Goal: Task Accomplishment & Management: Use online tool/utility

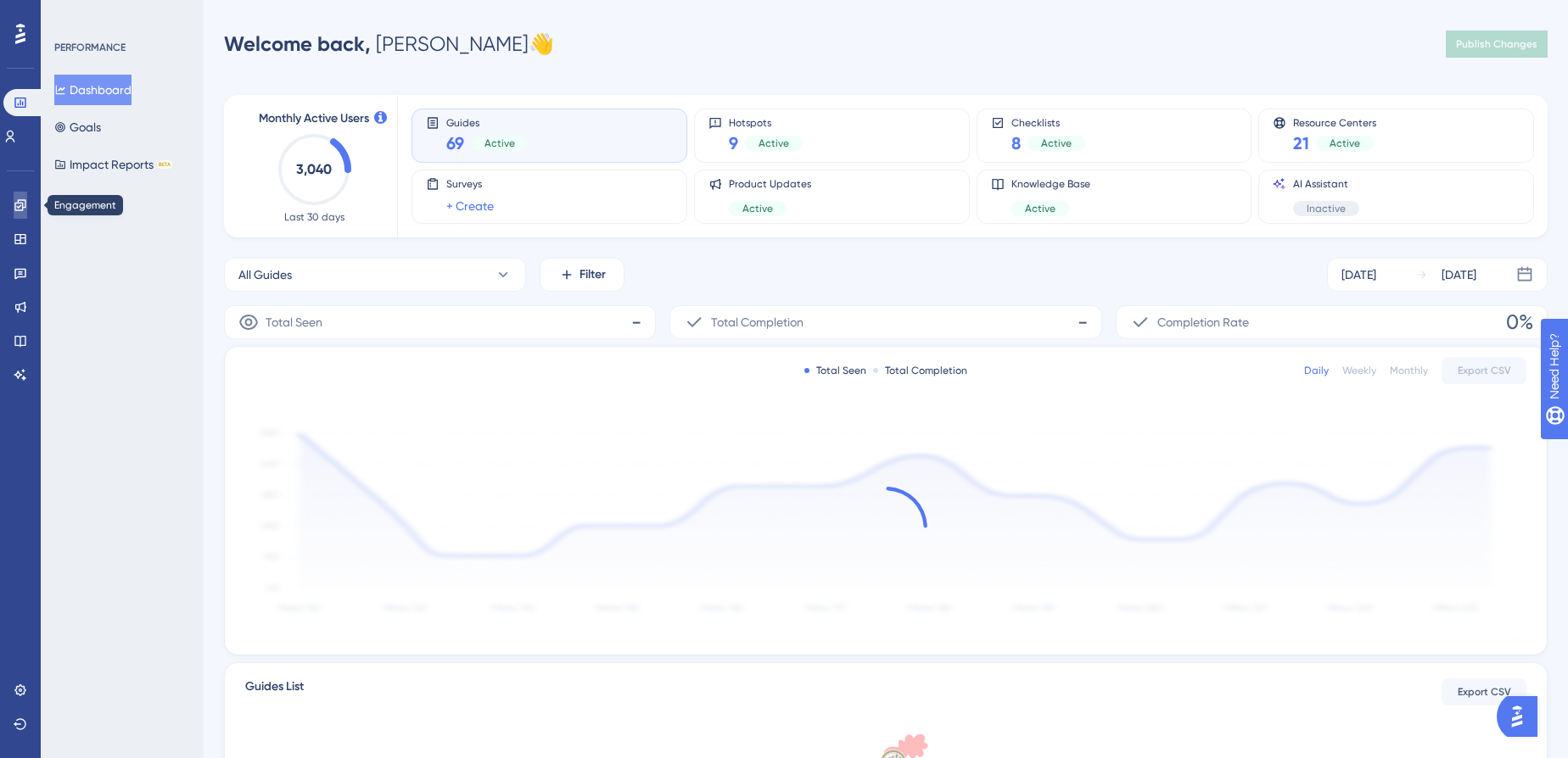
click at [22, 199] on icon at bounding box center [19, 205] width 13 height 13
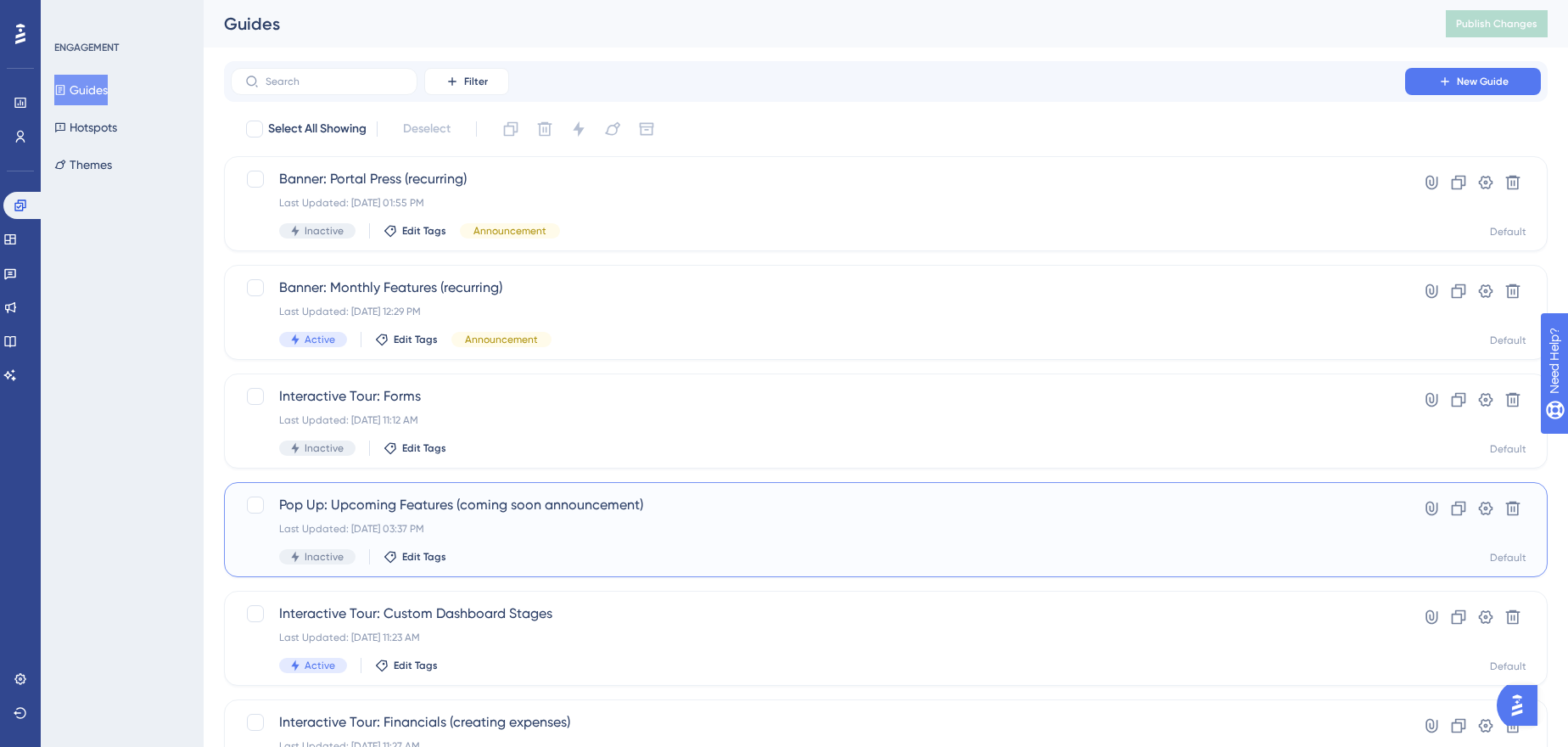
click at [491, 507] on span "Pop Up: Upcoming Features (coming soon announcement)" at bounding box center [817, 504] width 1078 height 20
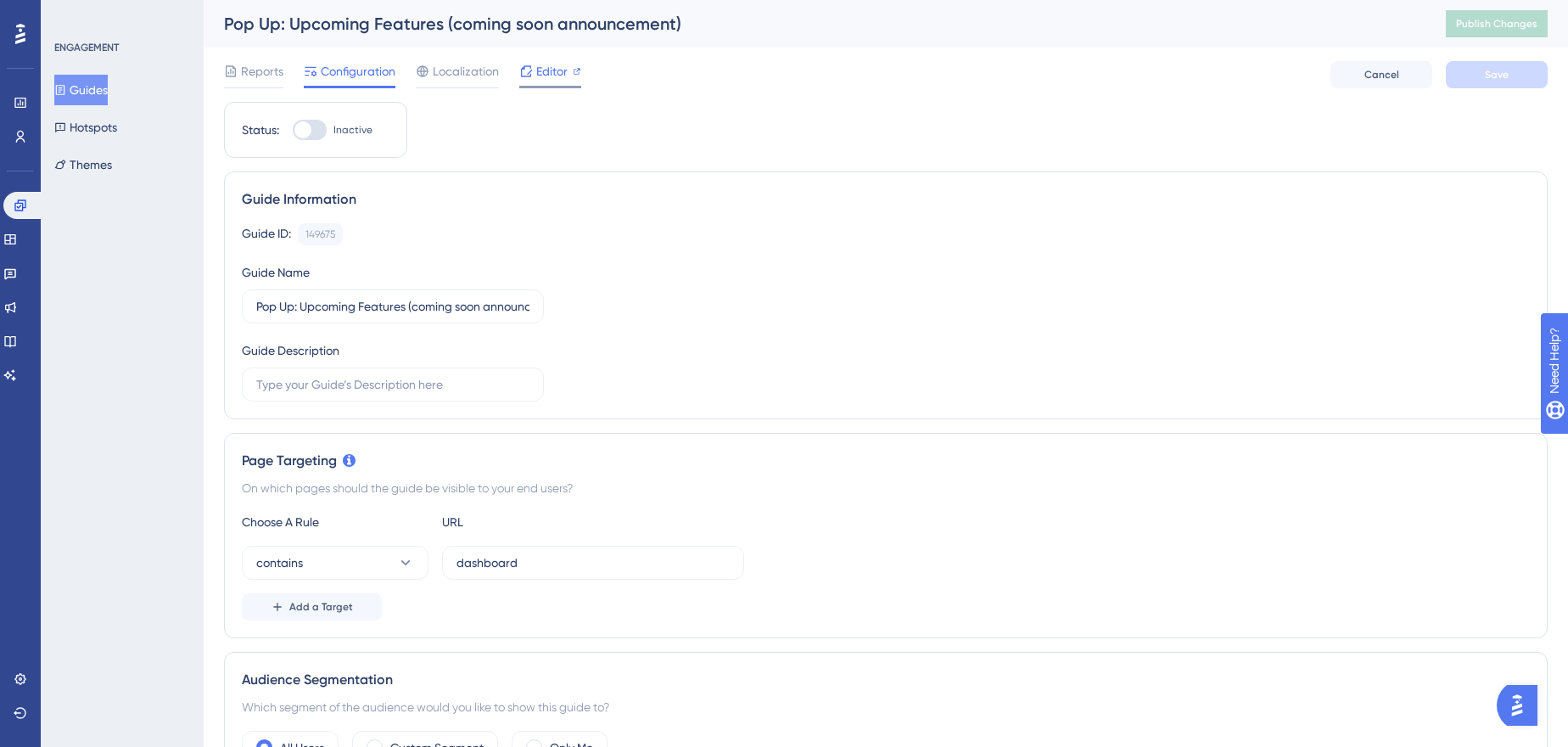
click at [524, 81] on div at bounding box center [525, 70] width 13 height 20
